Goal: Transaction & Acquisition: Subscribe to service/newsletter

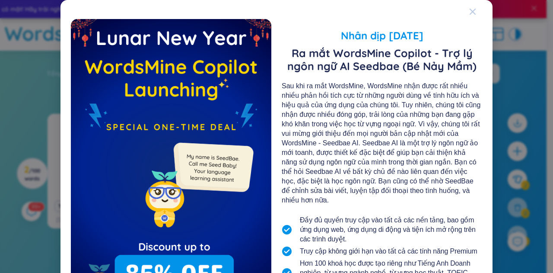
click at [470, 7] on div "Close" at bounding box center [472, 11] width 7 height 23
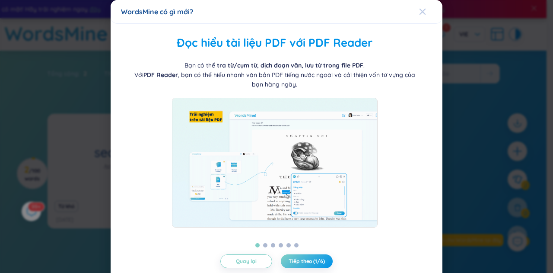
click at [420, 13] on icon "Close" at bounding box center [423, 12] width 6 height 6
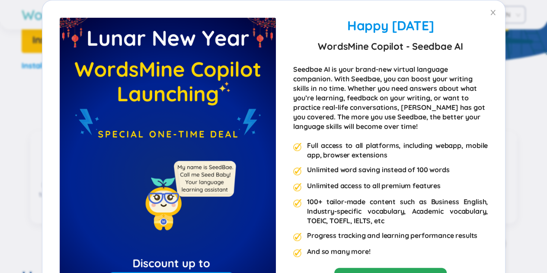
scroll to position [475, 0]
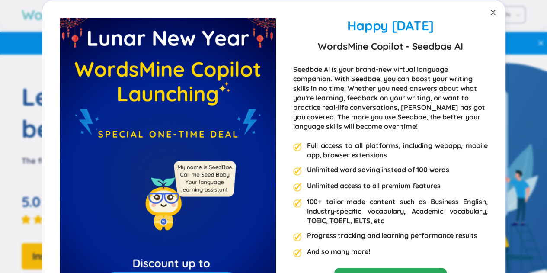
click at [486, 17] on span "Close" at bounding box center [492, 12] width 24 height 24
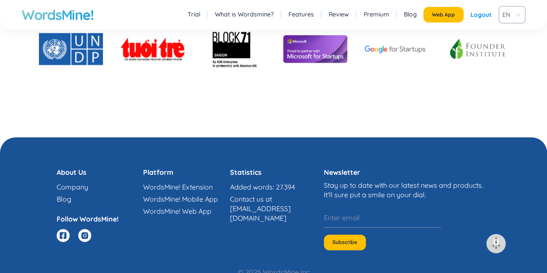
scroll to position [2186, 0]
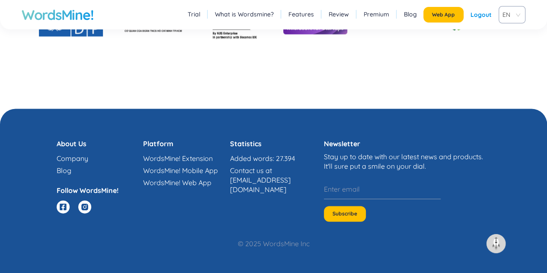
click at [52, 29] on div "WordsMine! Trial What is Wordsmine? Features Review Premium Blog Web App Logout…" at bounding box center [273, 14] width 547 height 29
click at [59, 16] on h1 "WordsMine!" at bounding box center [58, 14] width 72 height 17
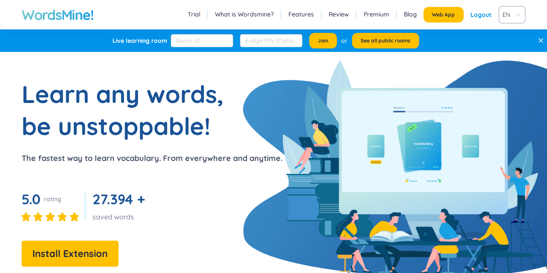
scroll to position [0, 0]
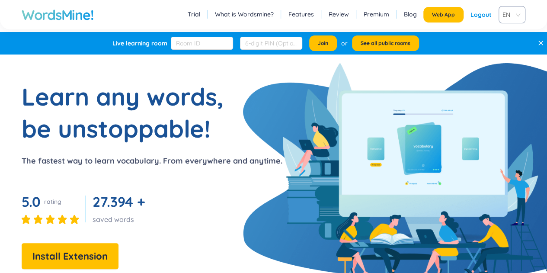
click at [59, 16] on h1 "WordsMine!" at bounding box center [58, 14] width 72 height 17
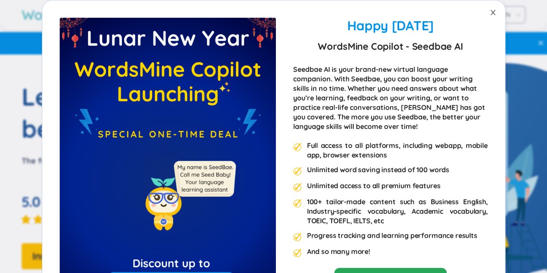
click at [489, 11] on icon "close" at bounding box center [492, 12] width 7 height 7
click at [490, 14] on icon "close" at bounding box center [492, 12] width 5 height 5
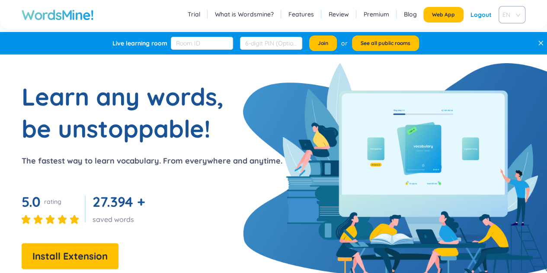
click at [523, 16] on div "EN" at bounding box center [511, 14] width 27 height 17
click at [517, 14] on span "EN" at bounding box center [510, 14] width 16 height 13
click at [480, 16] on div "Logout" at bounding box center [480, 15] width 21 height 16
click at [480, 16] on link "Login" at bounding box center [483, 15] width 16 height 16
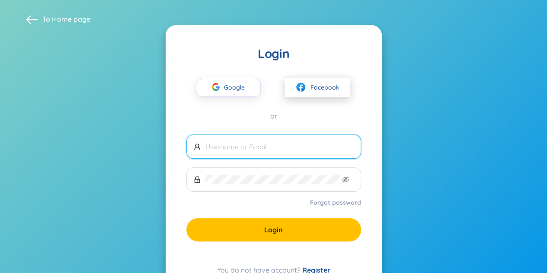
click at [310, 88] on span "Facebook" at bounding box center [324, 88] width 29 height 10
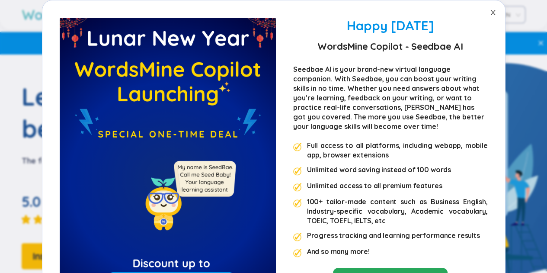
click at [490, 8] on span "Close" at bounding box center [492, 12] width 24 height 24
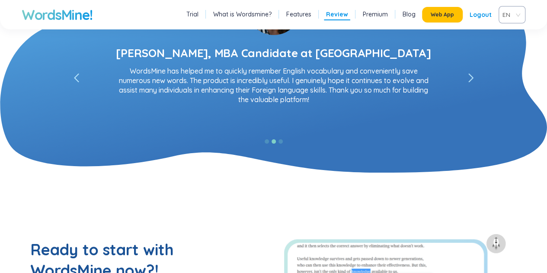
scroll to position [1685, 0]
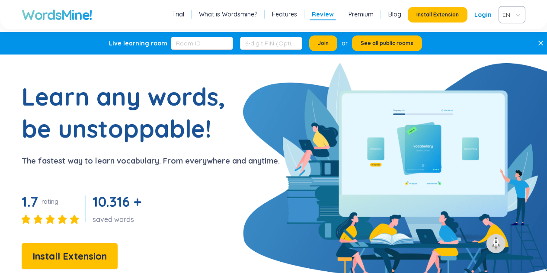
scroll to position [1677, 0]
